Goal: Information Seeking & Learning: Learn about a topic

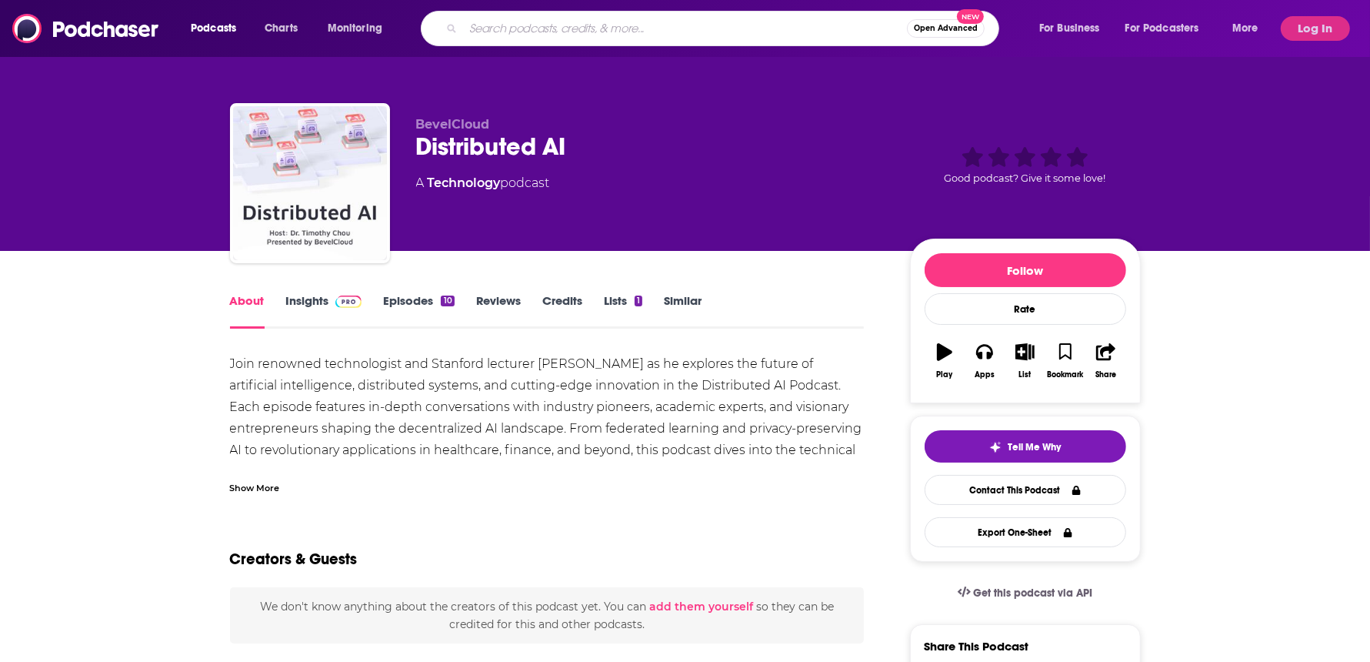
click at [481, 33] on input "Search podcasts, credits, & more..." at bounding box center [685, 28] width 444 height 25
type input "money tree"
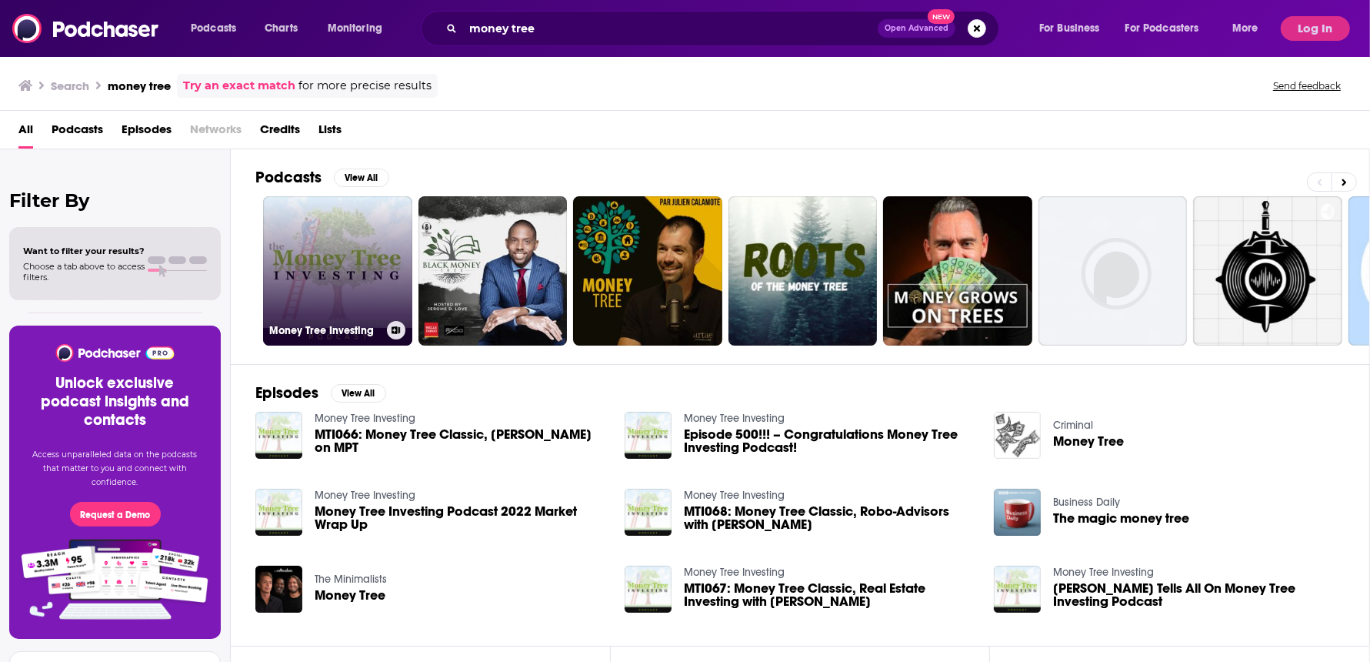
click at [323, 237] on link "Money Tree Investing" at bounding box center [337, 270] width 149 height 149
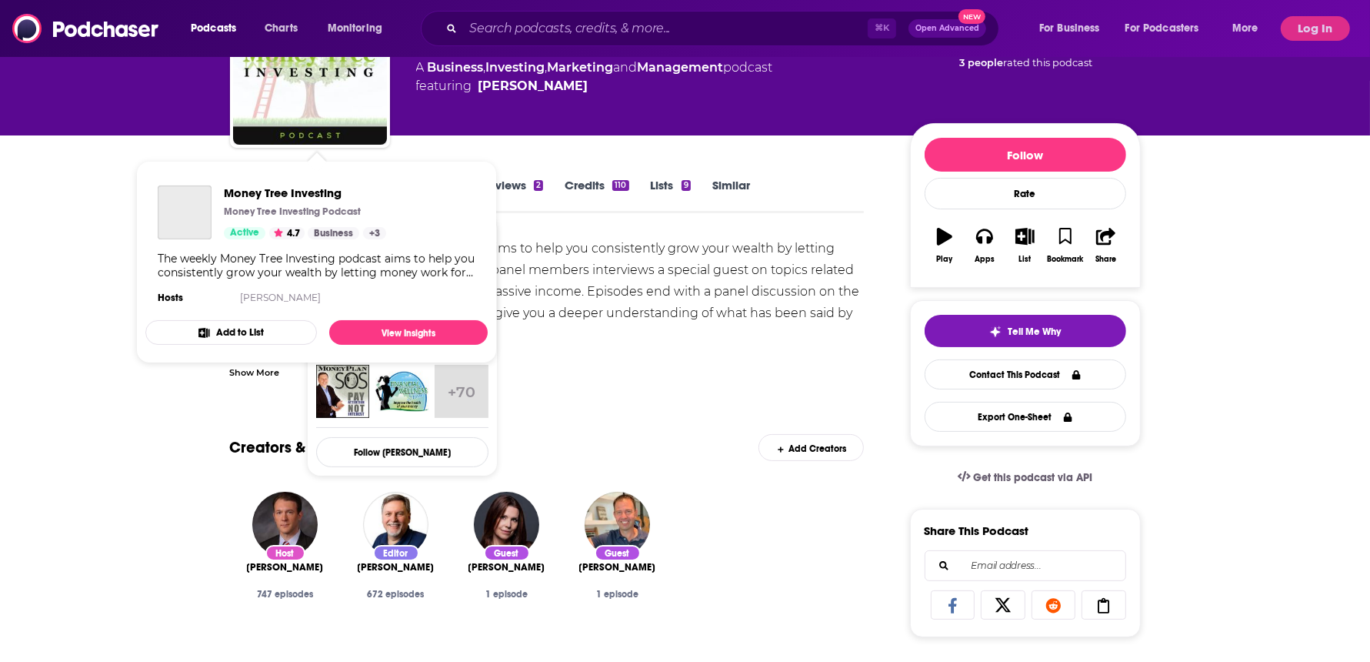
scroll to position [253, 0]
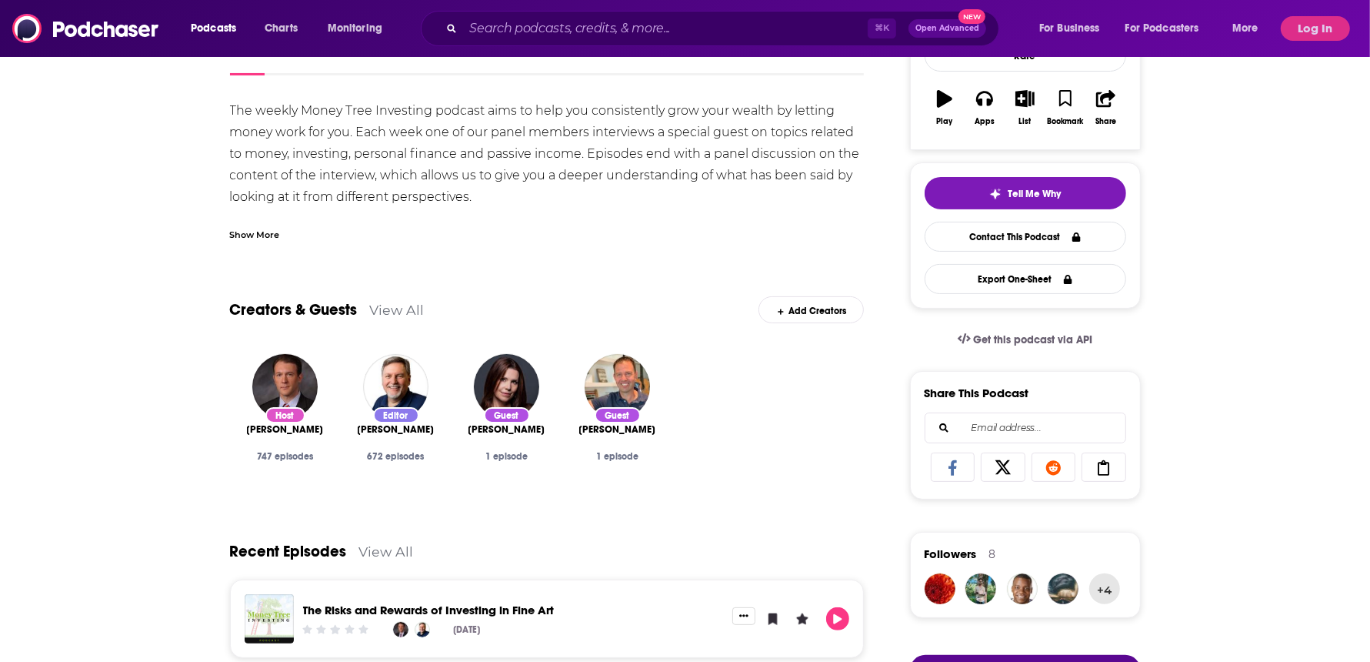
click at [579, 239] on div "Show More" at bounding box center [547, 228] width 635 height 26
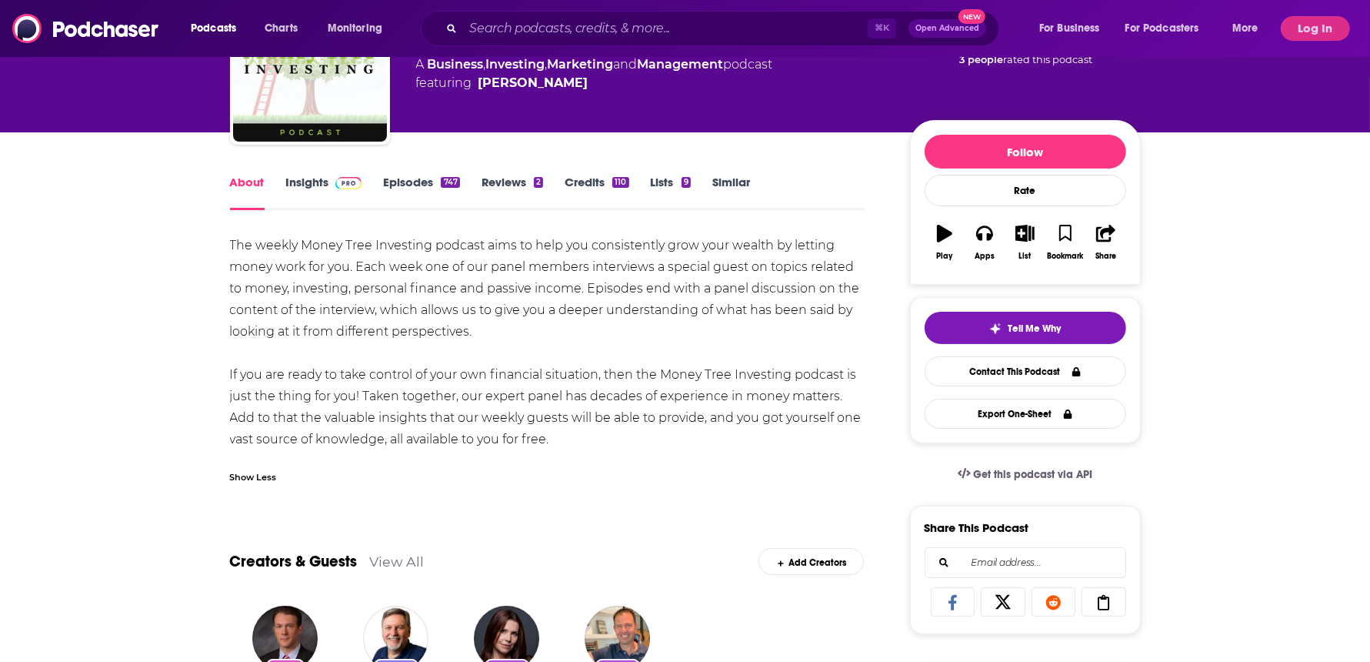
scroll to position [114, 0]
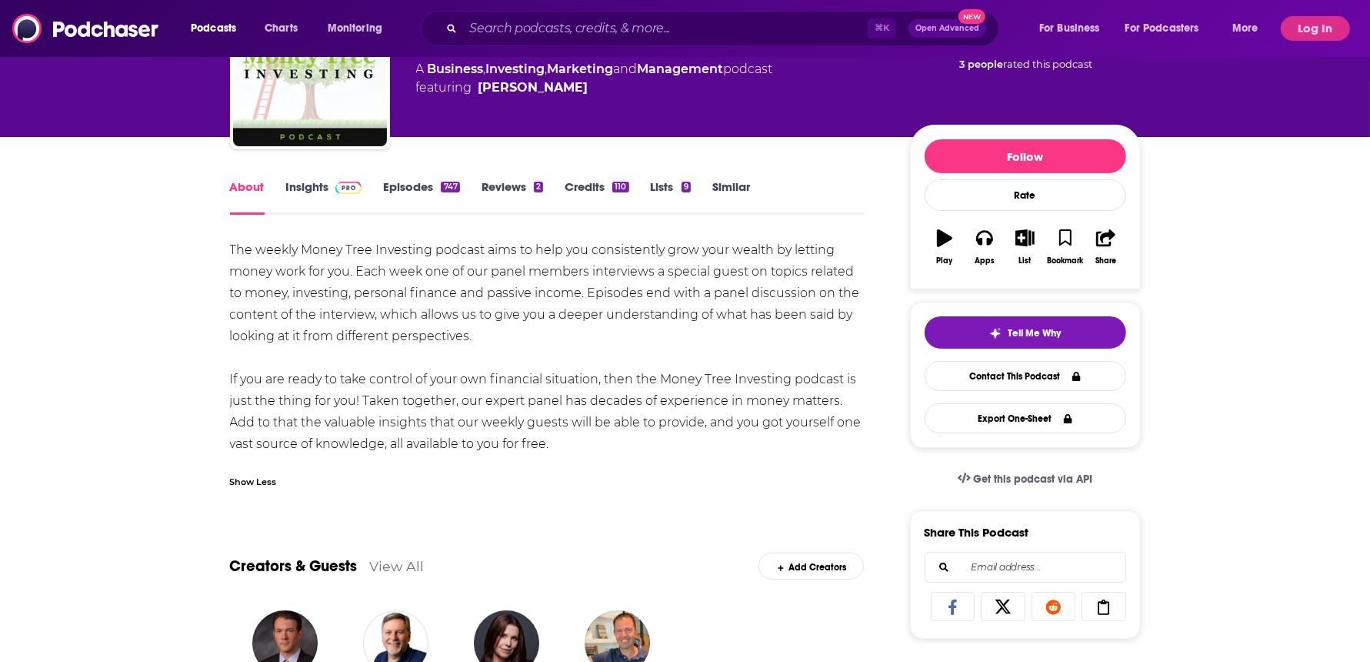
click at [308, 192] on link "Insights" at bounding box center [324, 196] width 76 height 35
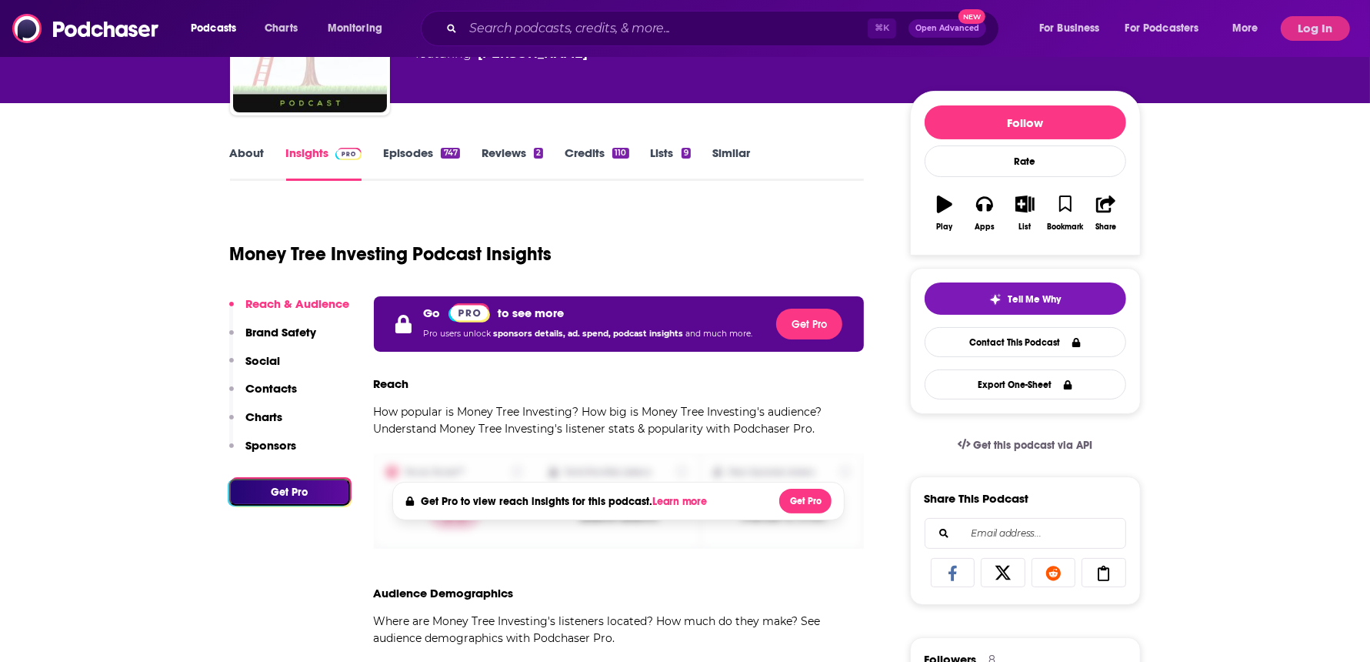
scroll to position [98, 0]
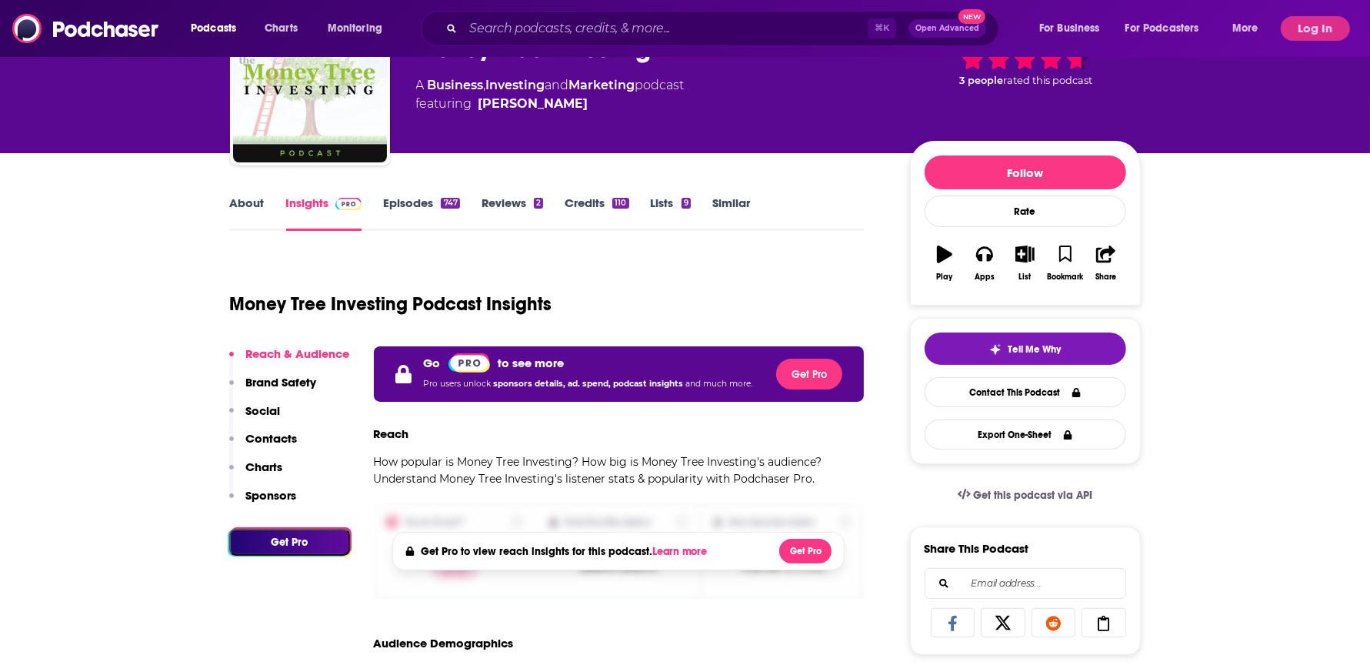
click at [1324, 14] on div "Podcasts Charts Monitoring ⌘ K Open Advanced New For Business For Podcasters Mo…" at bounding box center [685, 28] width 1370 height 57
click at [1324, 25] on button "Log In" at bounding box center [1315, 28] width 69 height 25
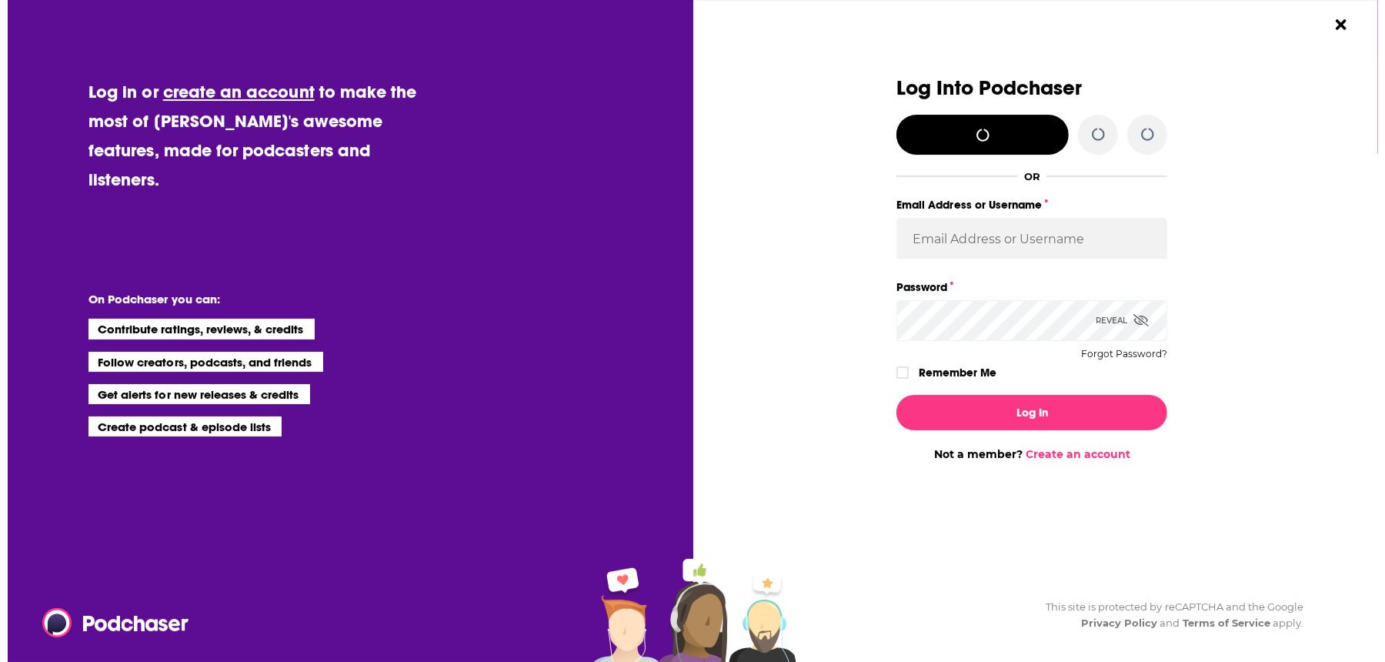
scroll to position [0, 0]
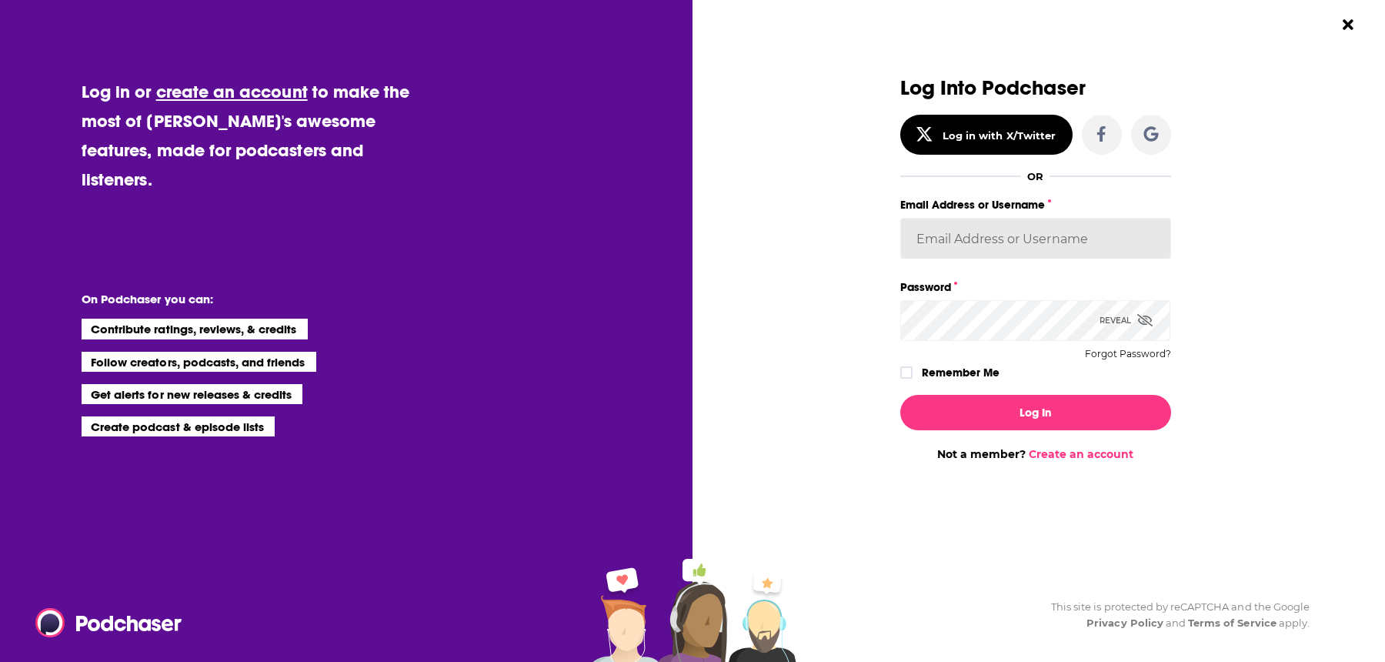
click at [1004, 235] on input "Email Address or Username" at bounding box center [1035, 239] width 271 height 42
paste input "kkitamorn"
type input "kkitamorn"
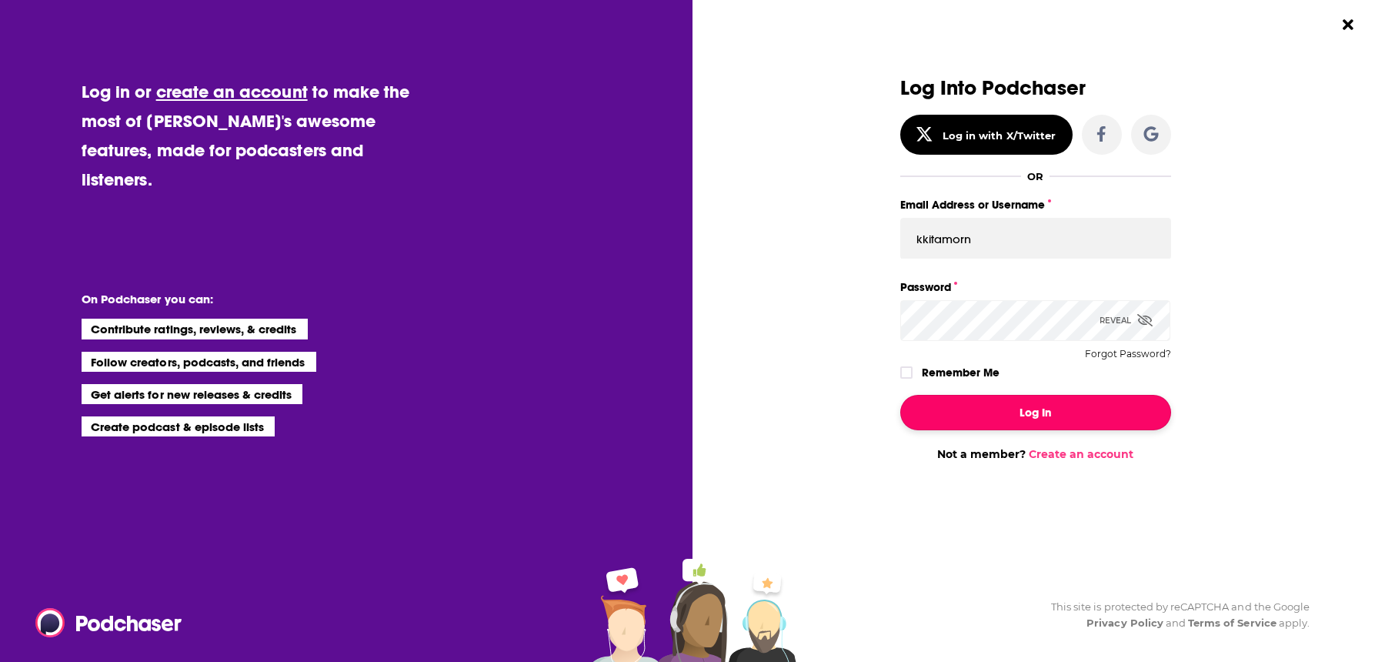
click at [1028, 413] on button "Log In" at bounding box center [1035, 412] width 271 height 35
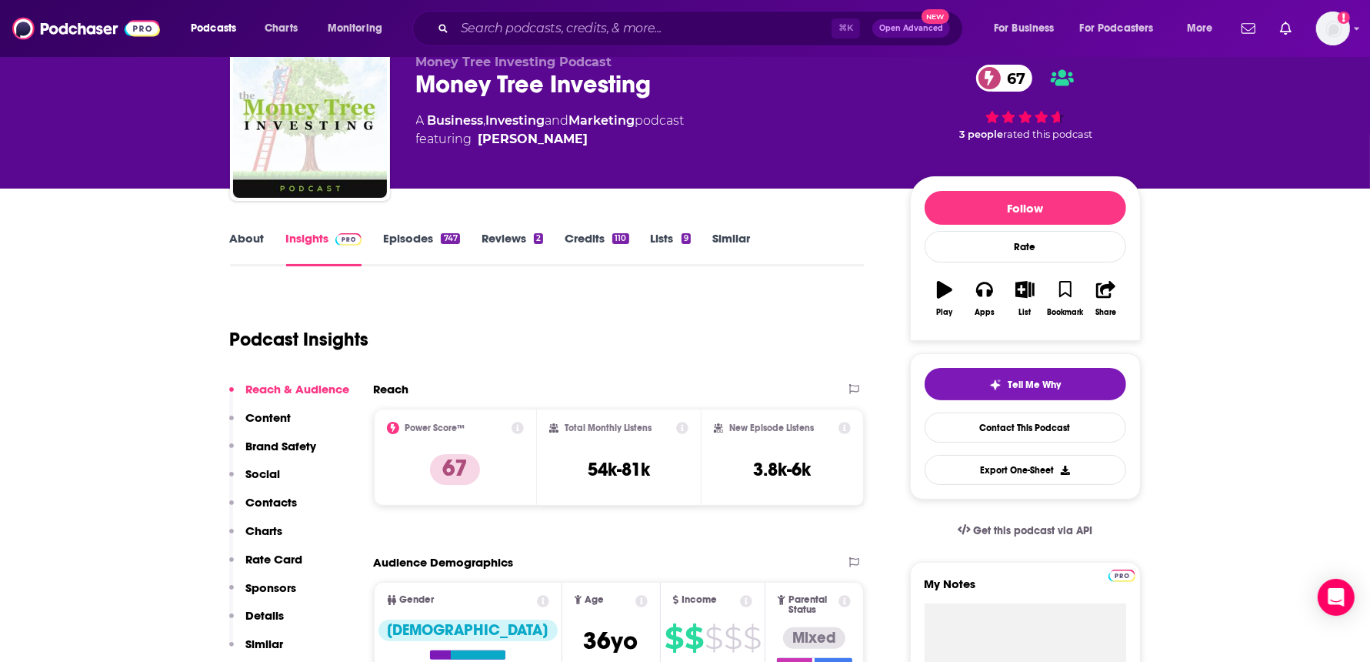
scroll to position [55, 0]
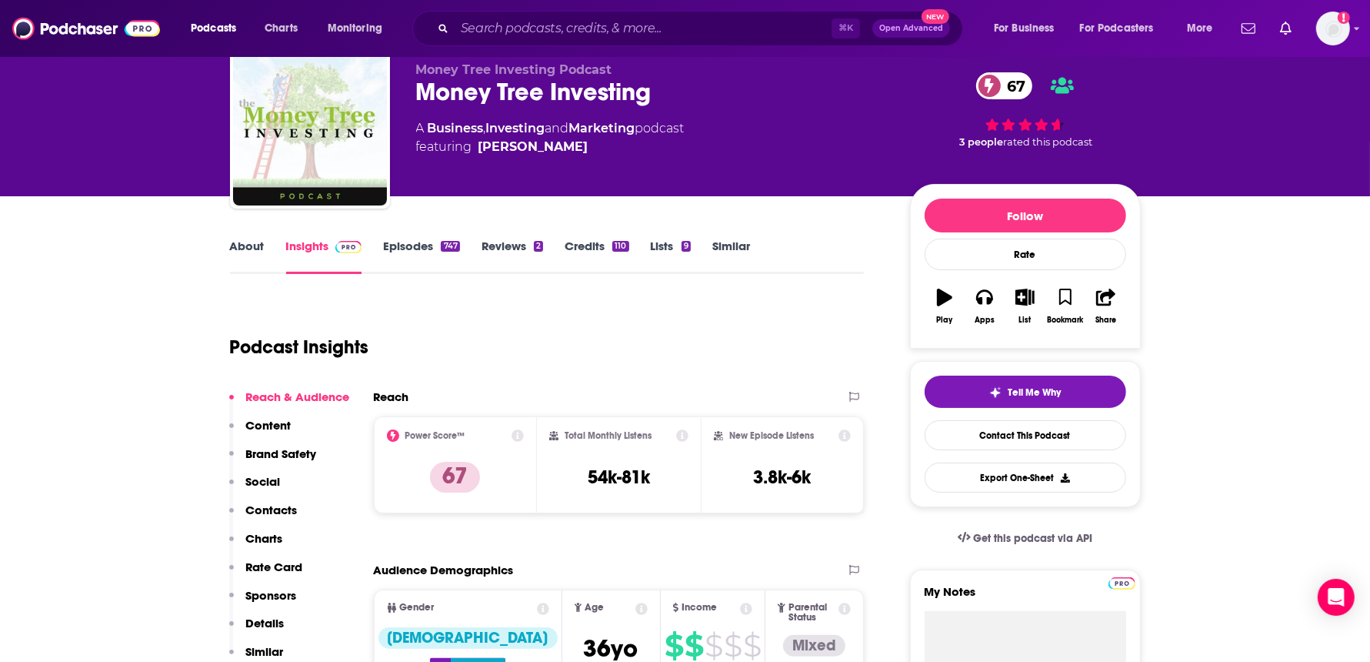
click at [970, 138] on span "3 people" at bounding box center [982, 142] width 44 height 12
click at [970, 142] on span "3 people" at bounding box center [982, 142] width 44 height 12
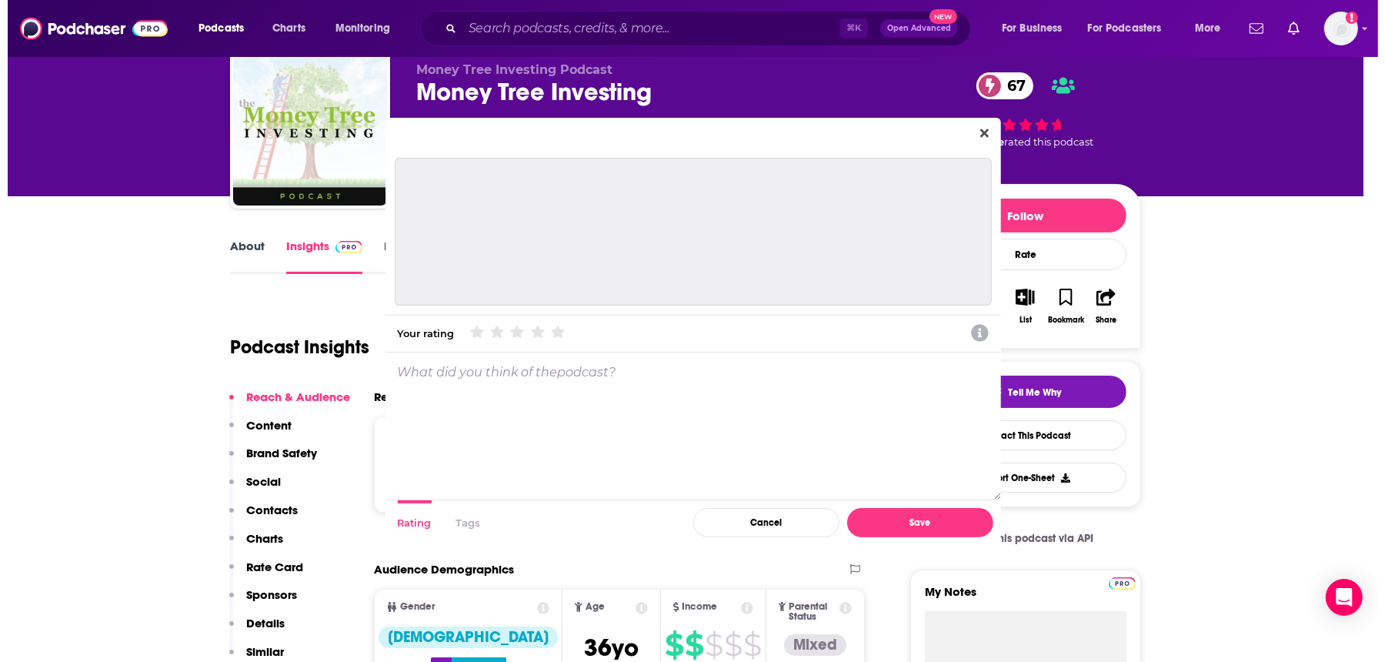
scroll to position [0, 0]
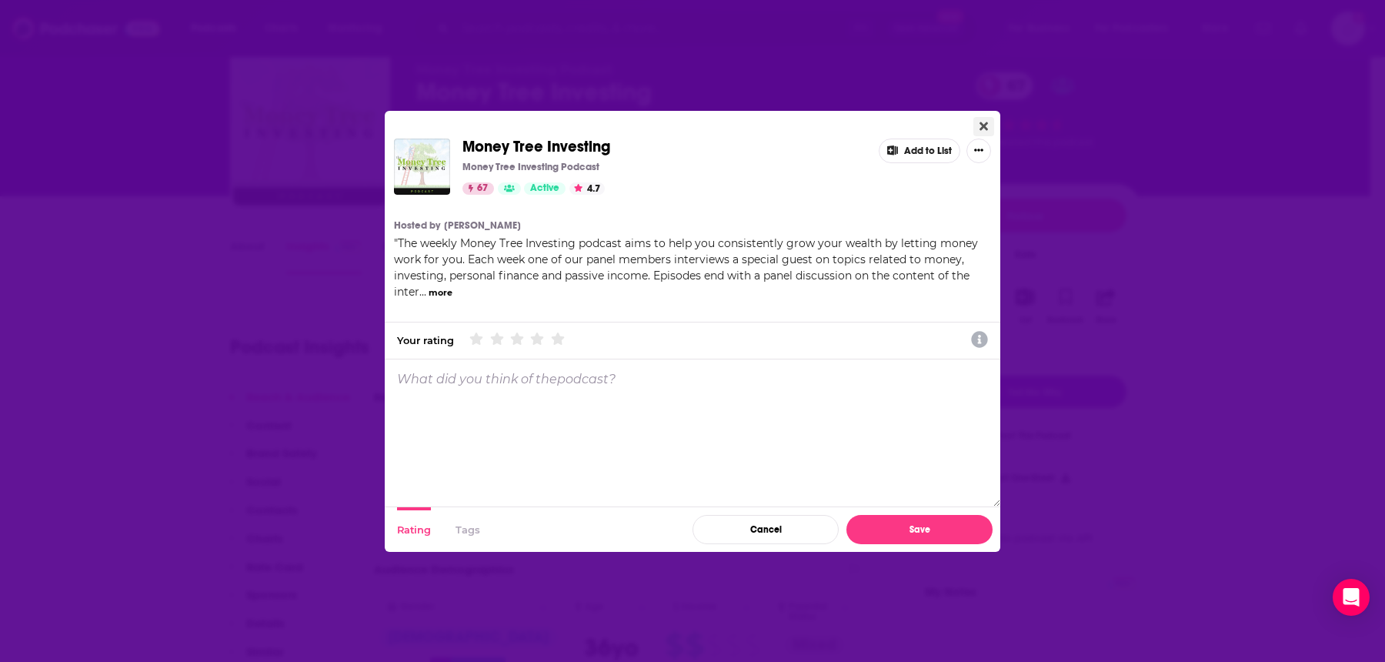
click at [980, 122] on icon "Close" at bounding box center [984, 126] width 8 height 8
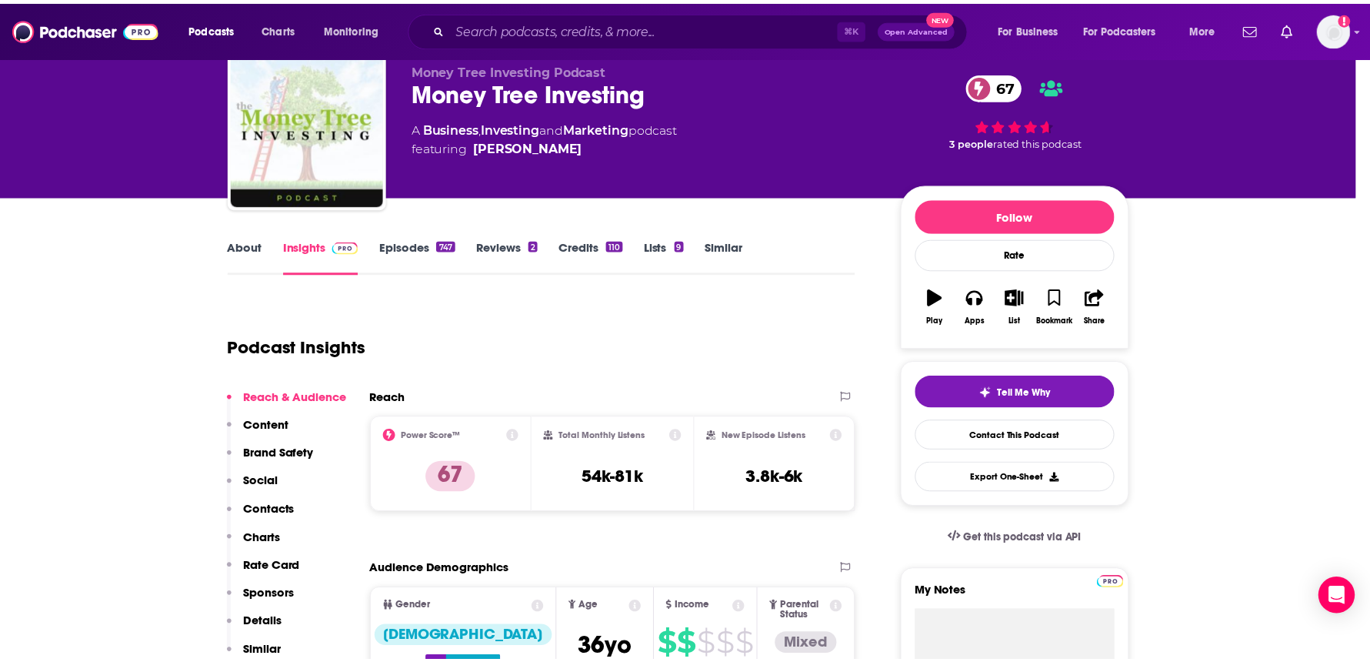
scroll to position [55, 0]
